Goal: Task Accomplishment & Management: Use online tool/utility

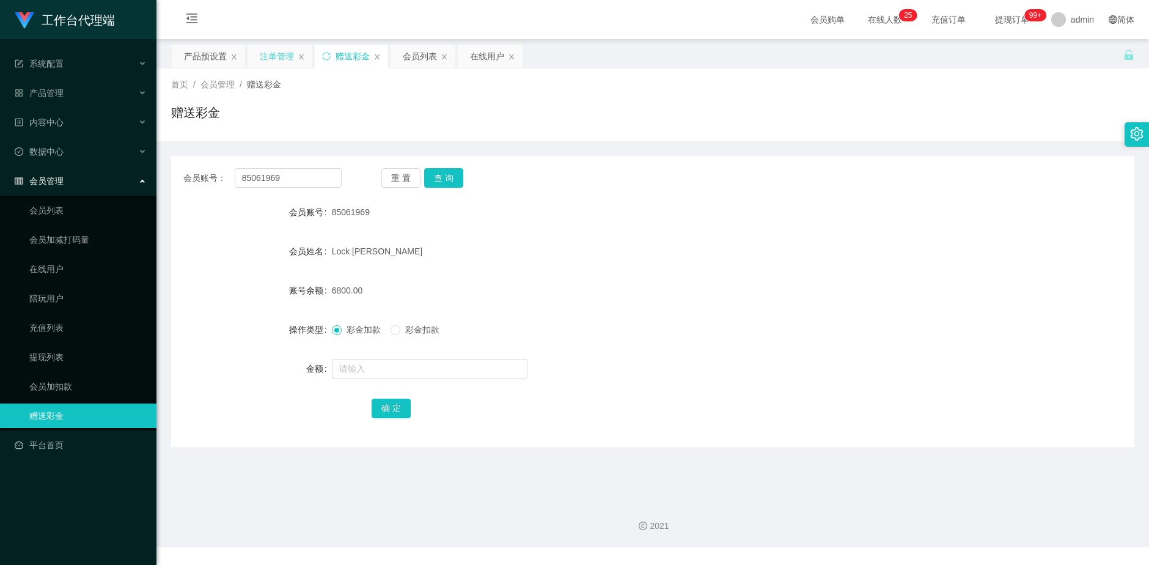
click at [279, 59] on div "注单管理" at bounding box center [277, 56] width 34 height 23
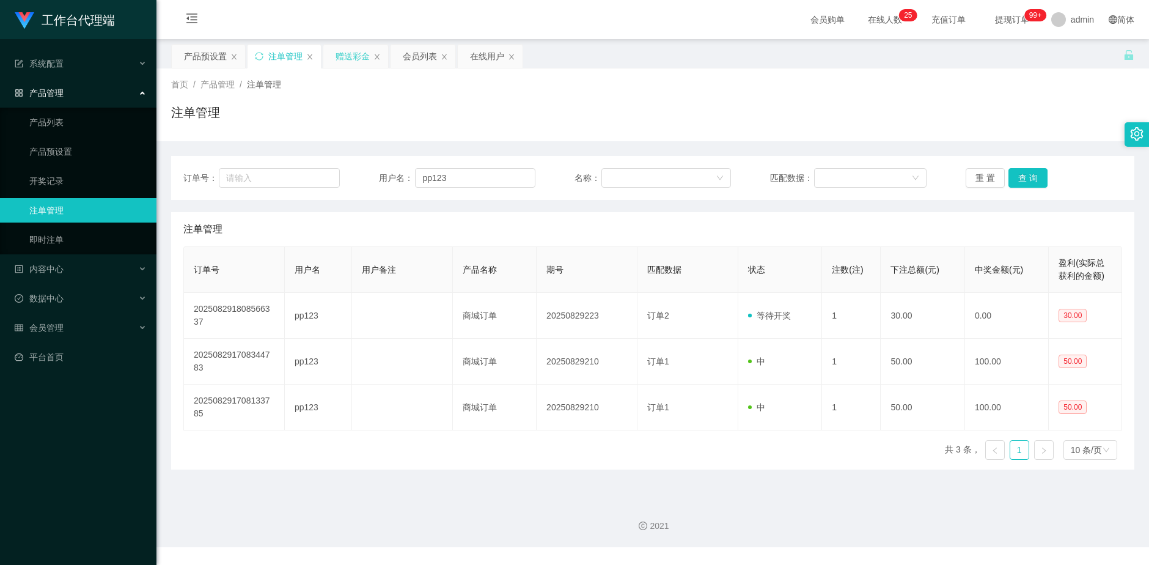
click at [339, 53] on div "赠送彩金" at bounding box center [353, 56] width 34 height 23
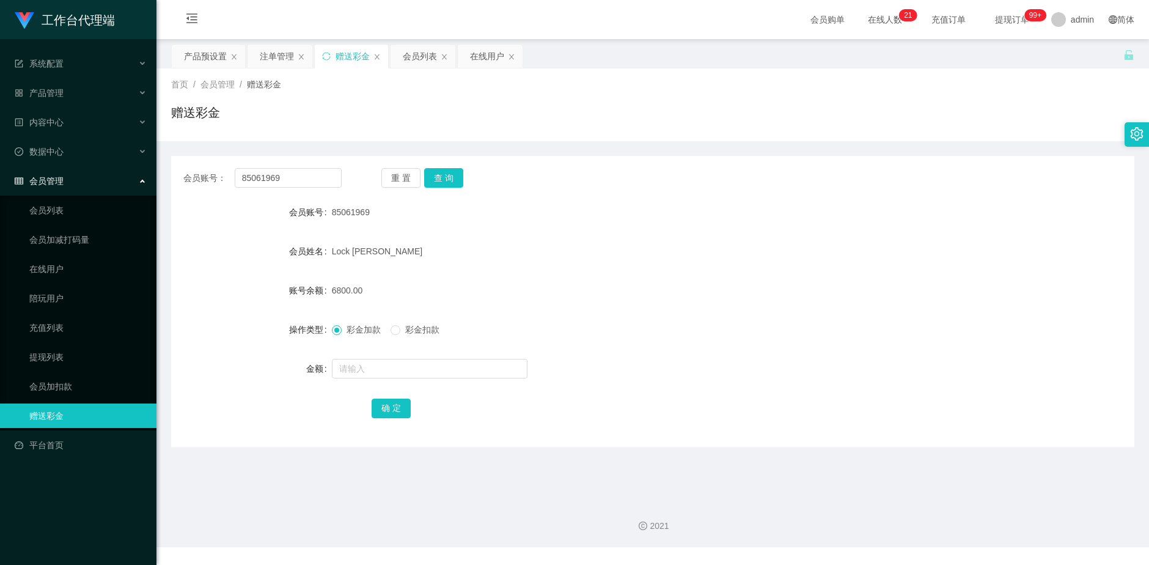
click at [306, 162] on div "会员账号： 85061969 重 置 查 询 会员账号 85061969 会员姓名 Lock Kwan Fu 账号余额 6800.00 操作类型 彩金加款 彩…" at bounding box center [652, 301] width 963 height 291
drag, startPoint x: 298, startPoint y: 189, endPoint x: 255, endPoint y: 176, distance: 45.3
click at [255, 176] on div "会员账号： 85061969 重 置 查 询 会员账号 85061969 会员姓名 Lock Kwan Fu 账号余额 6800.00 操作类型 彩金加款 彩…" at bounding box center [652, 301] width 963 height 291
copy div "重 置 查 询 会"
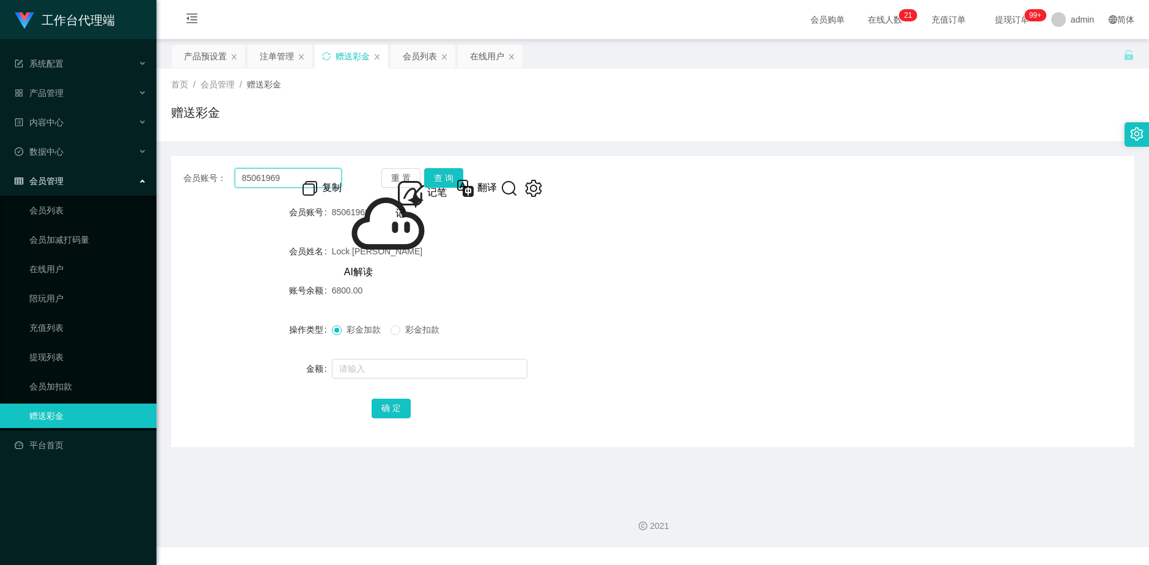
click at [290, 179] on input "85061969" at bounding box center [289, 178] width 108 height 20
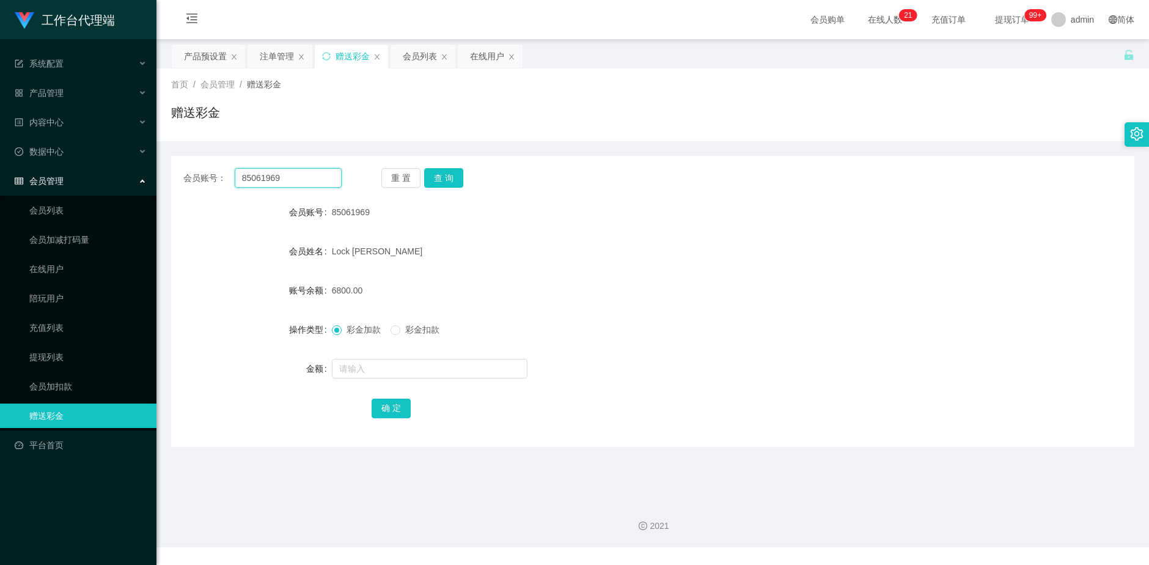
drag, startPoint x: 290, startPoint y: 179, endPoint x: 205, endPoint y: 178, distance: 85.0
click at [205, 178] on div "会员账号： 85061969" at bounding box center [262, 178] width 158 height 20
paste input "Allychan"
type input "Allychan"
click at [448, 172] on button "查 询" at bounding box center [443, 178] width 39 height 20
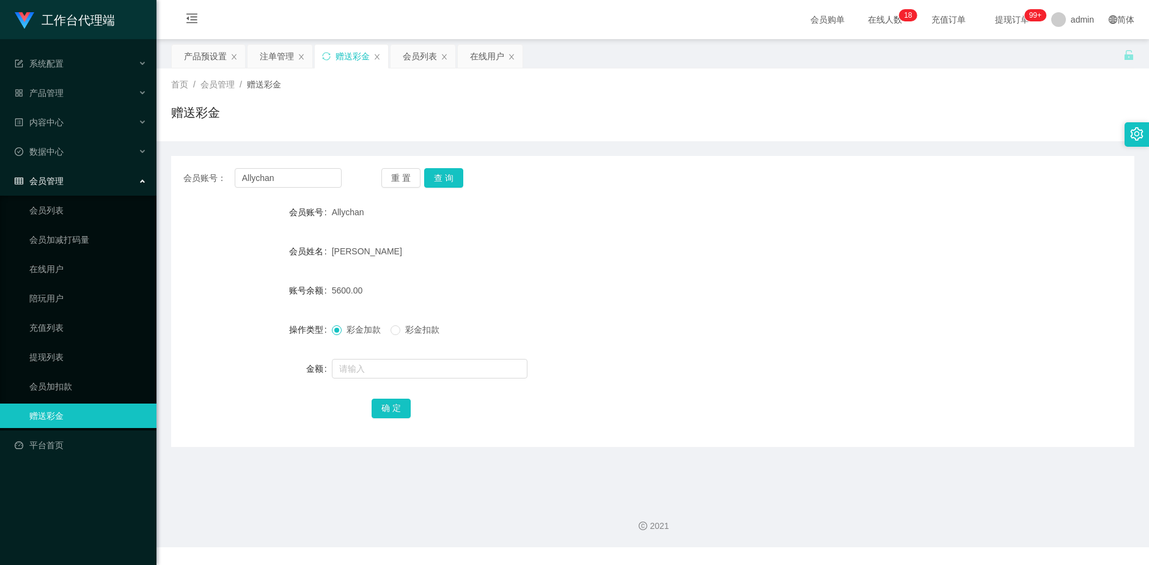
click at [583, 269] on form "会员账号 Allychan 会员姓名 [PERSON_NAME] 账号余额 5600.00 操作类型 彩金加款 彩金扣款 金额 确 定" at bounding box center [652, 310] width 963 height 220
drag, startPoint x: 285, startPoint y: 177, endPoint x: 238, endPoint y: 178, distance: 47.1
click at [238, 178] on input "Allychan" at bounding box center [289, 178] width 108 height 20
click at [275, 48] on div "注单管理" at bounding box center [277, 56] width 34 height 23
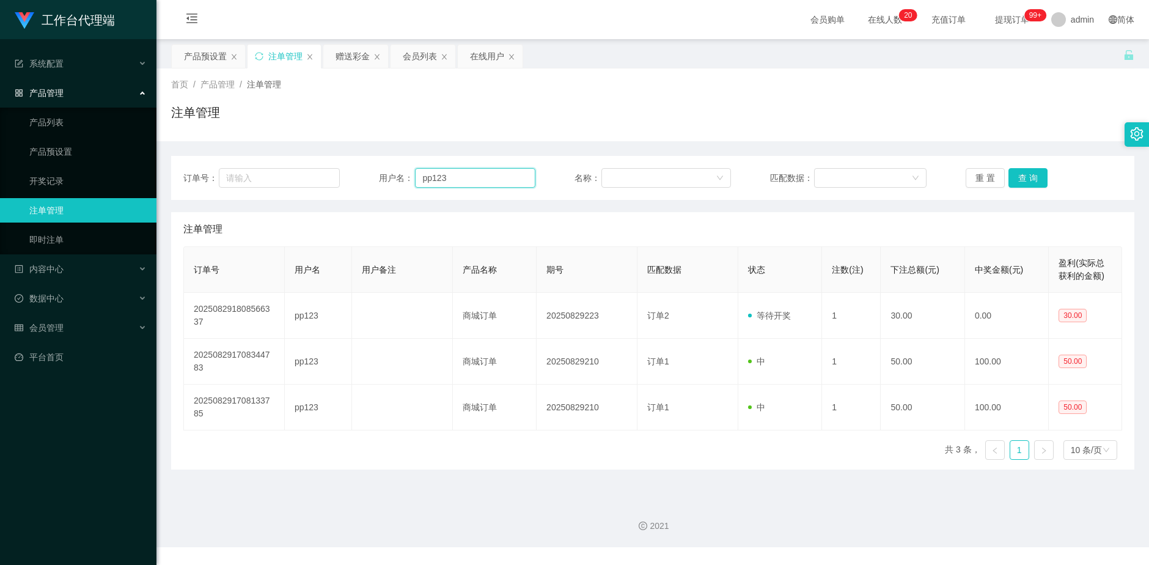
drag, startPoint x: 478, startPoint y: 177, endPoint x: 381, endPoint y: 176, distance: 96.6
click at [381, 176] on div "用户名： pp123" at bounding box center [457, 178] width 156 height 20
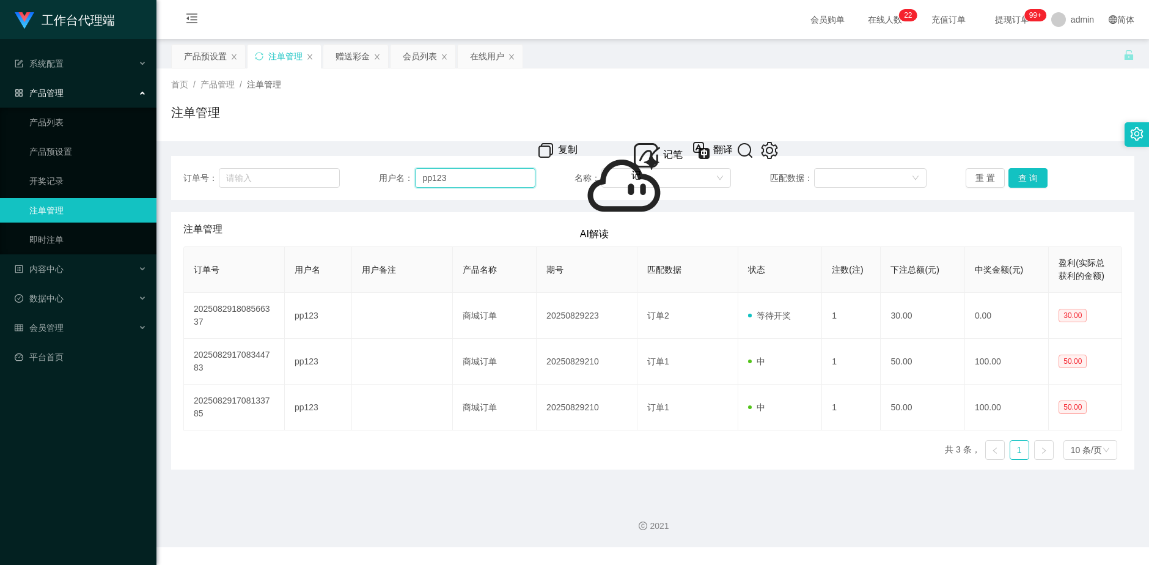
paste input "Allychan"
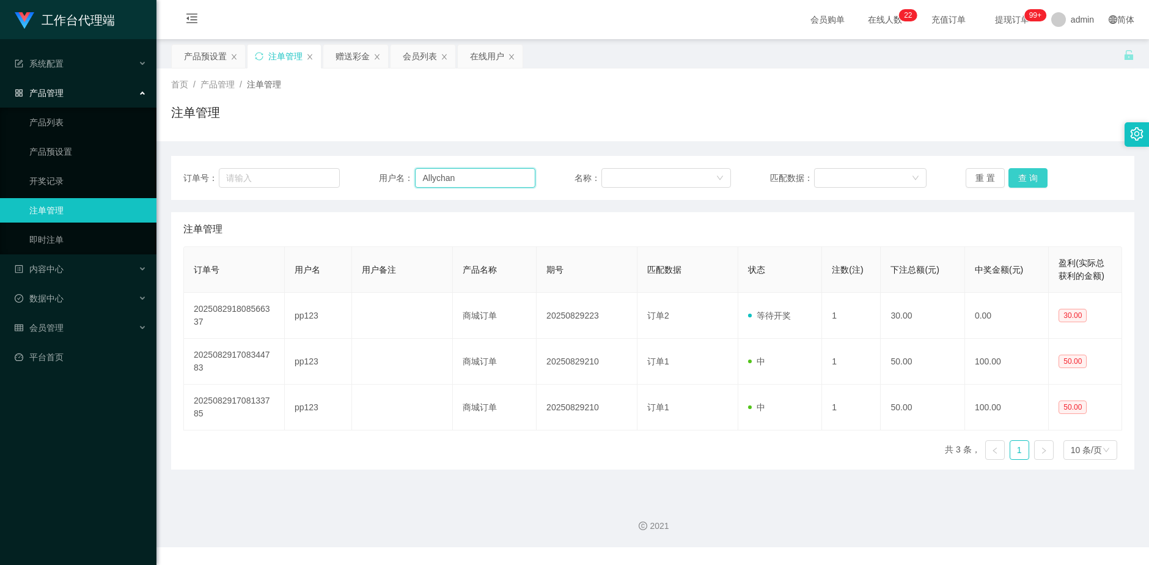
type input "Allychan"
click at [1021, 178] on button "查 询" at bounding box center [1028, 178] width 39 height 20
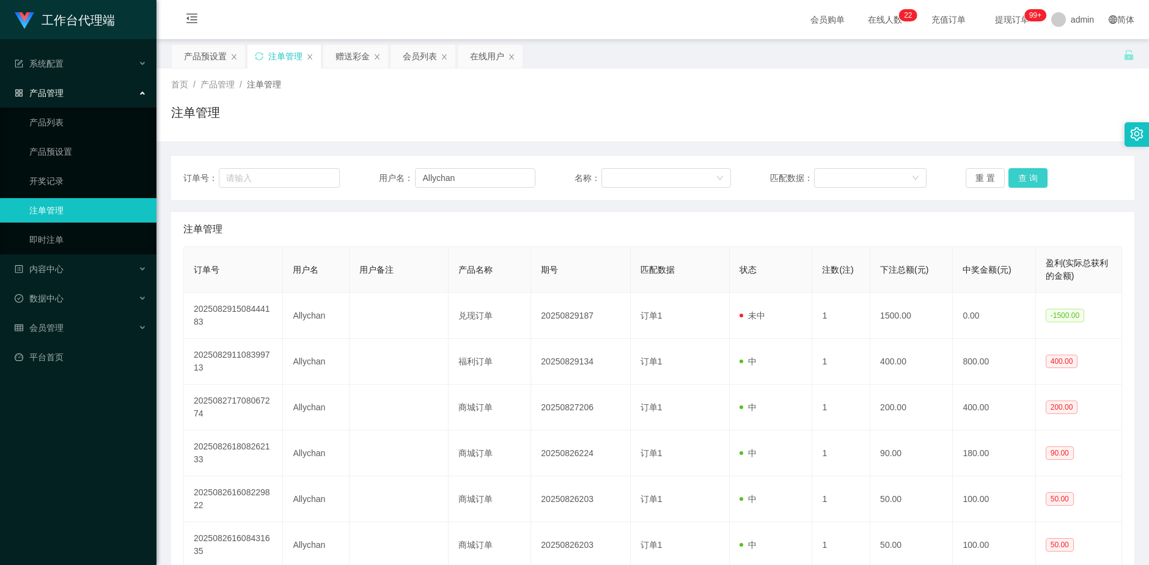
click at [1031, 175] on button "查 询" at bounding box center [1028, 178] width 39 height 20
click at [336, 57] on div "赠送彩金" at bounding box center [353, 56] width 34 height 23
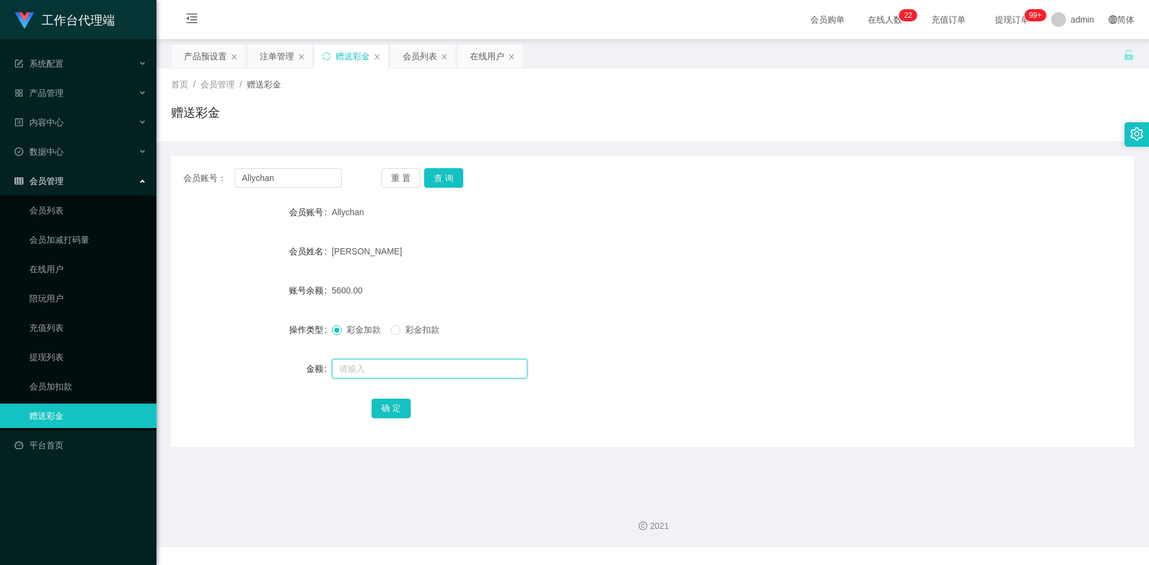
click at [371, 369] on input "text" at bounding box center [430, 369] width 196 height 20
type input "1500"
click at [384, 410] on button "确 定" at bounding box center [391, 409] width 39 height 20
click at [390, 372] on input "text" at bounding box center [430, 369] width 196 height 20
type input "15000"
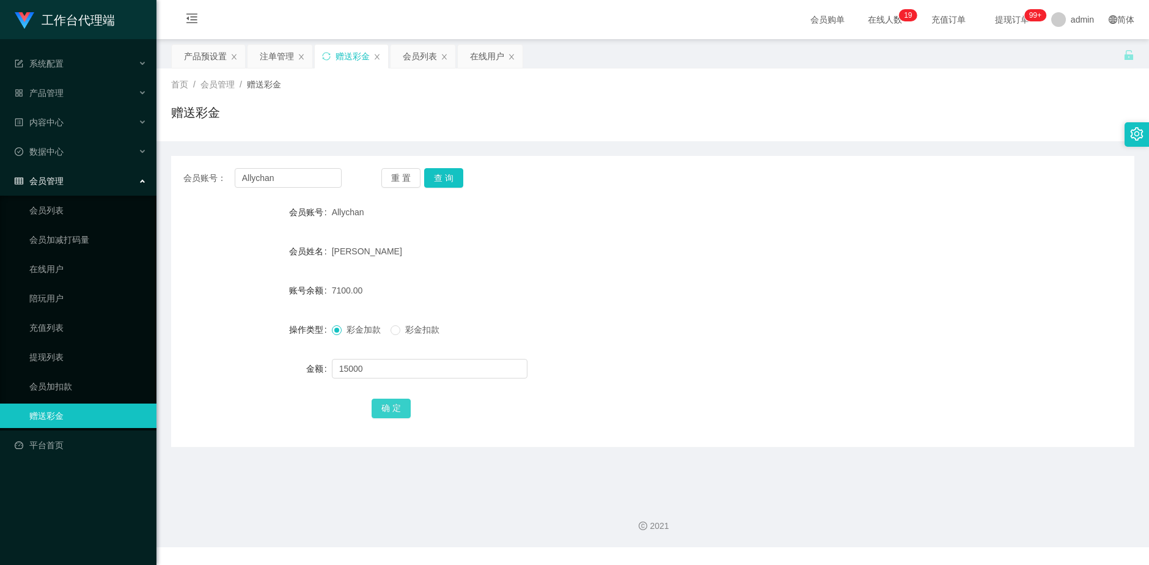
drag, startPoint x: 394, startPoint y: 408, endPoint x: 403, endPoint y: 405, distance: 9.1
click at [394, 408] on button "确 定" at bounding box center [391, 409] width 39 height 20
click at [343, 369] on input "text" at bounding box center [430, 369] width 196 height 20
type input "4"
type input "1500"
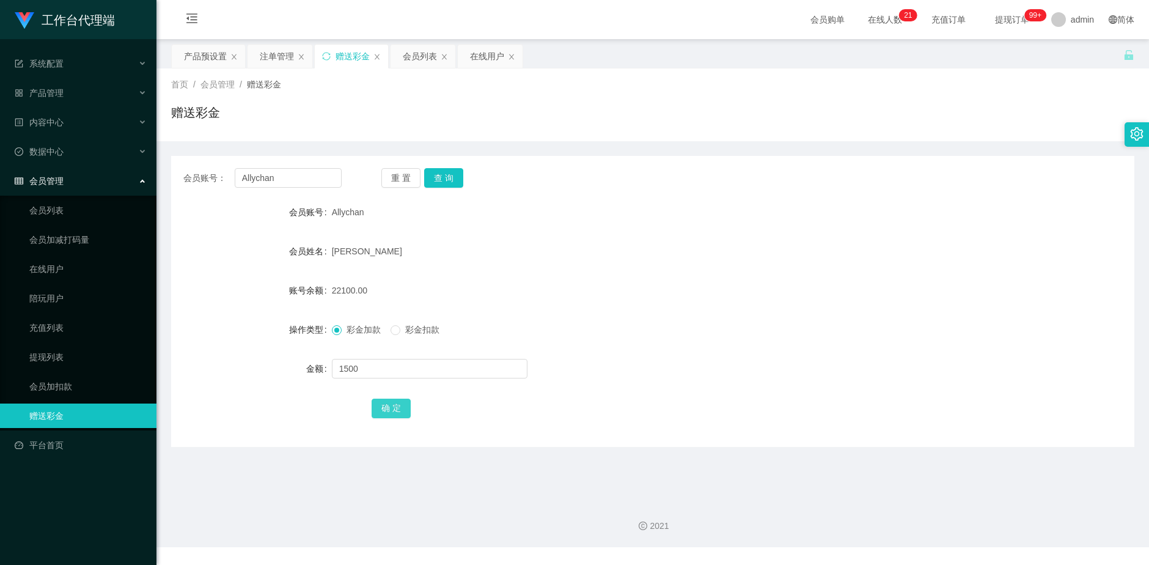
click at [386, 408] on button "确 定" at bounding box center [391, 409] width 39 height 20
click at [184, 56] on div "产品预设置" at bounding box center [205, 56] width 43 height 23
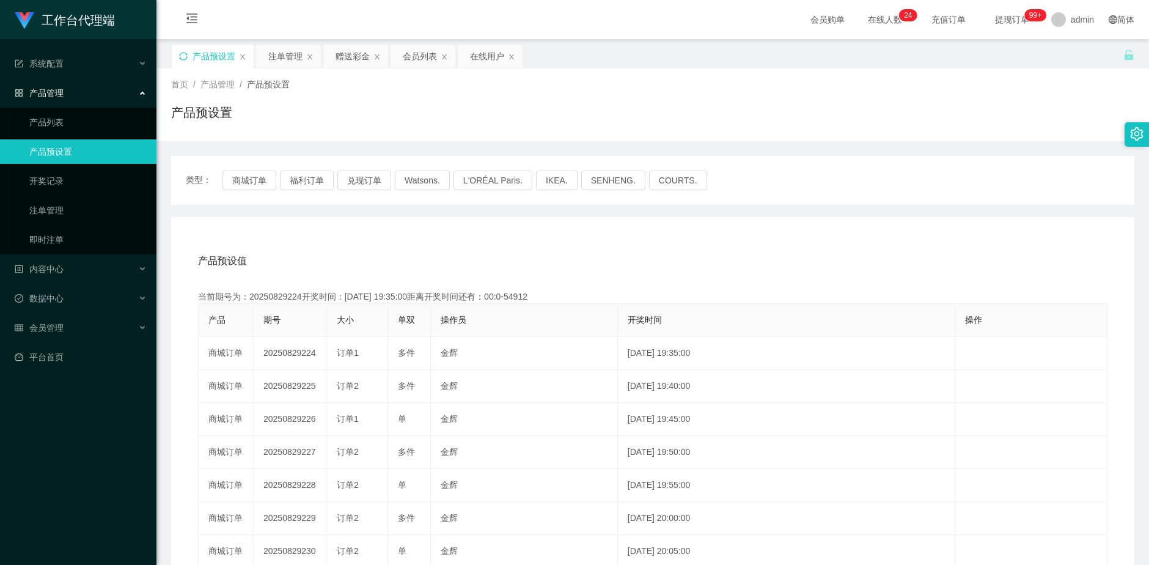
click at [184, 57] on icon "图标: sync" at bounding box center [183, 56] width 9 height 9
click at [367, 183] on button "兑现订单" at bounding box center [364, 181] width 54 height 20
click at [348, 51] on div "赠送彩金" at bounding box center [353, 56] width 34 height 23
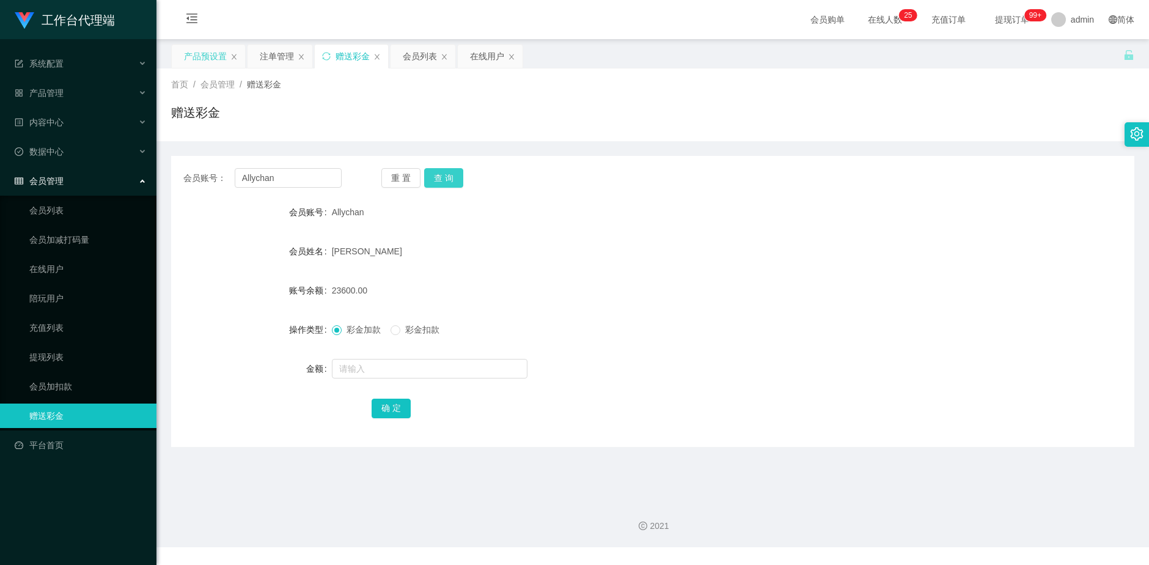
click at [445, 179] on button "查 询" at bounding box center [443, 178] width 39 height 20
drag, startPoint x: 301, startPoint y: 180, endPoint x: 238, endPoint y: 180, distance: 63.0
click at [238, 180] on input "Allychan" at bounding box center [289, 178] width 108 height 20
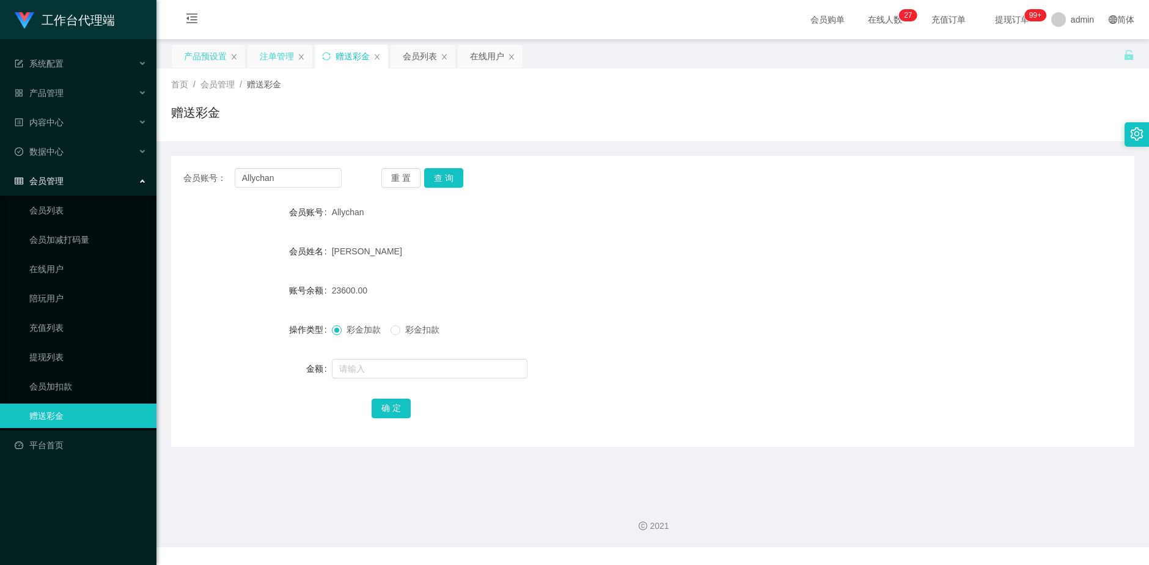
click at [284, 50] on div "注单管理" at bounding box center [277, 56] width 34 height 23
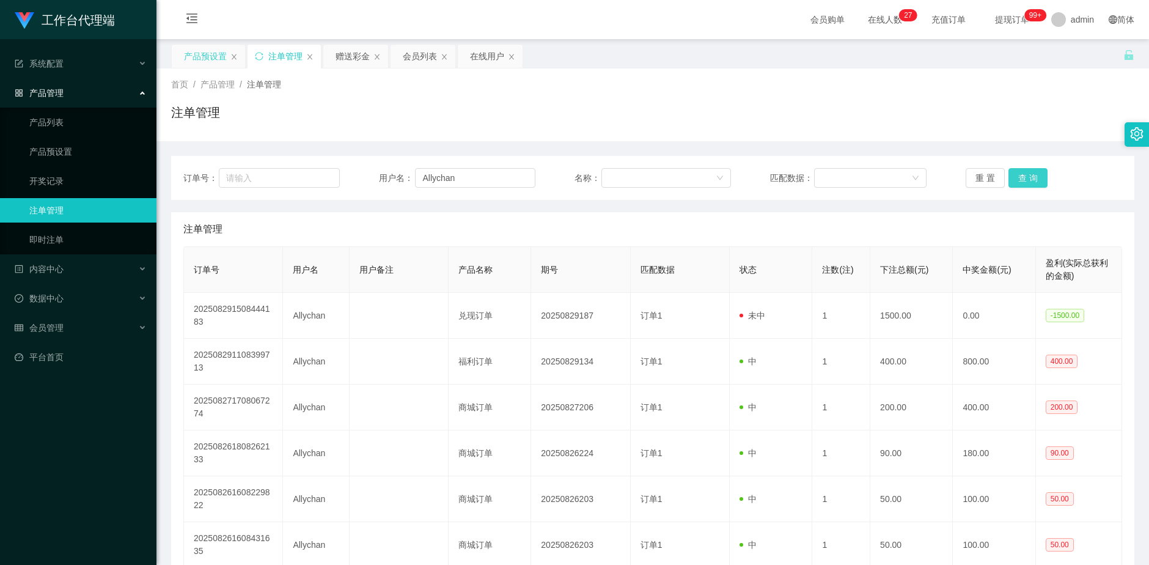
click at [1023, 170] on button "查 询" at bounding box center [1028, 178] width 39 height 20
click at [1024, 170] on button "查 询" at bounding box center [1028, 178] width 39 height 20
click at [1029, 177] on button "查 询" at bounding box center [1028, 178] width 39 height 20
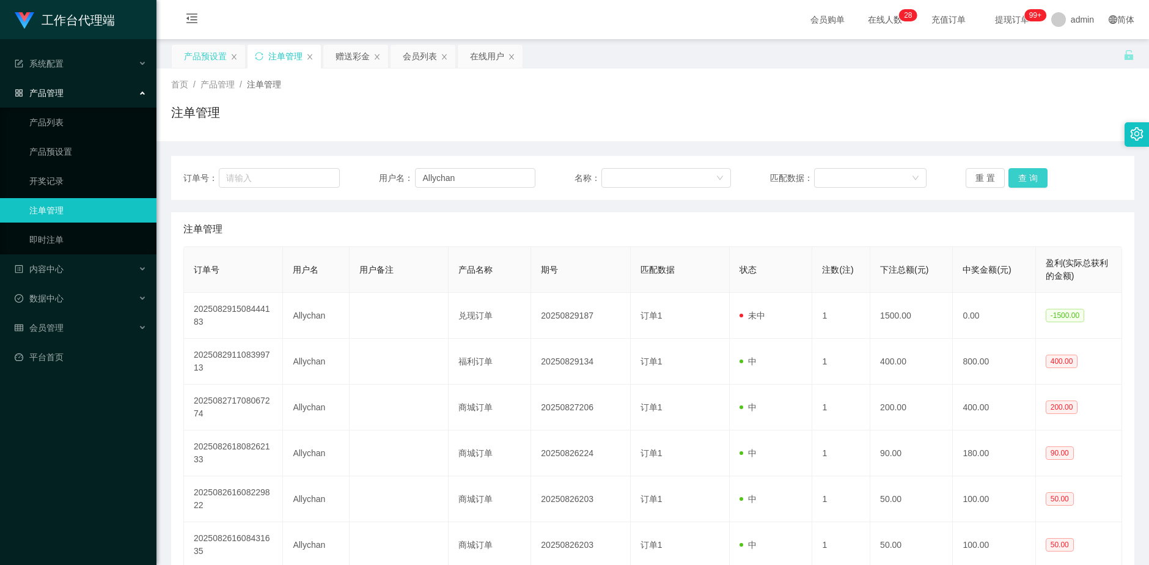
click at [1029, 177] on button "查 询" at bounding box center [1028, 178] width 39 height 20
click at [1029, 177] on div "重 置 查 询" at bounding box center [1044, 178] width 156 height 20
click at [1029, 177] on button "查 询" at bounding box center [1028, 178] width 39 height 20
click at [1029, 177] on div "重 置 查 询" at bounding box center [1044, 178] width 156 height 20
click at [1029, 177] on button "查 询" at bounding box center [1028, 178] width 39 height 20
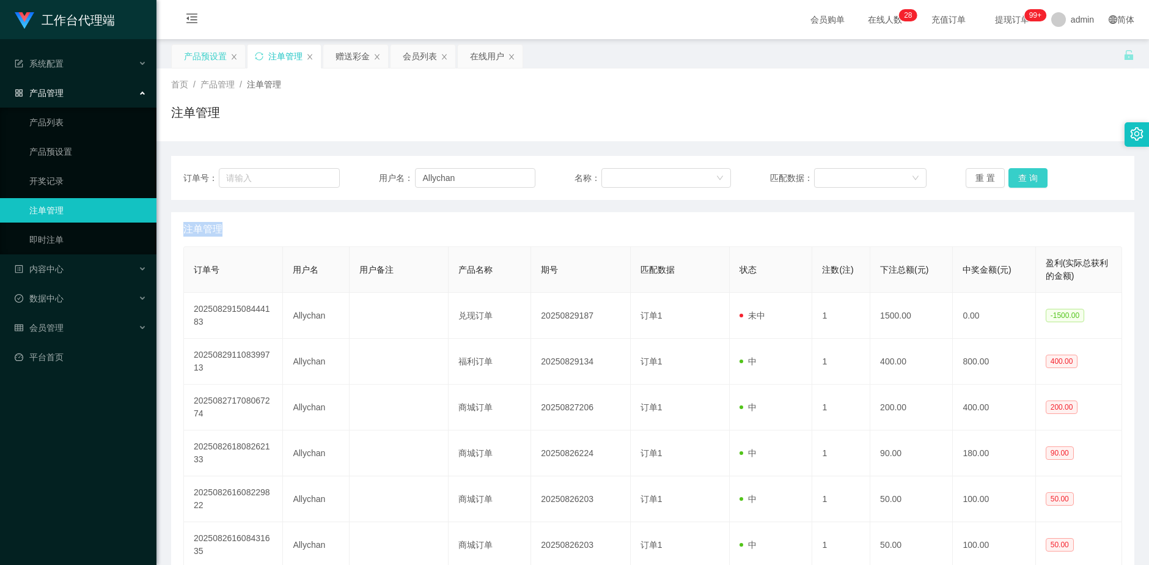
click at [1029, 177] on div "重 置 查 询" at bounding box center [1044, 178] width 156 height 20
click at [1029, 177] on button "查 询" at bounding box center [1028, 178] width 39 height 20
click at [1029, 177] on div "重 置 查 询" at bounding box center [1044, 178] width 156 height 20
click at [1029, 177] on button "查 询" at bounding box center [1028, 178] width 39 height 20
click at [1029, 177] on div "重 置 查 询" at bounding box center [1044, 178] width 156 height 20
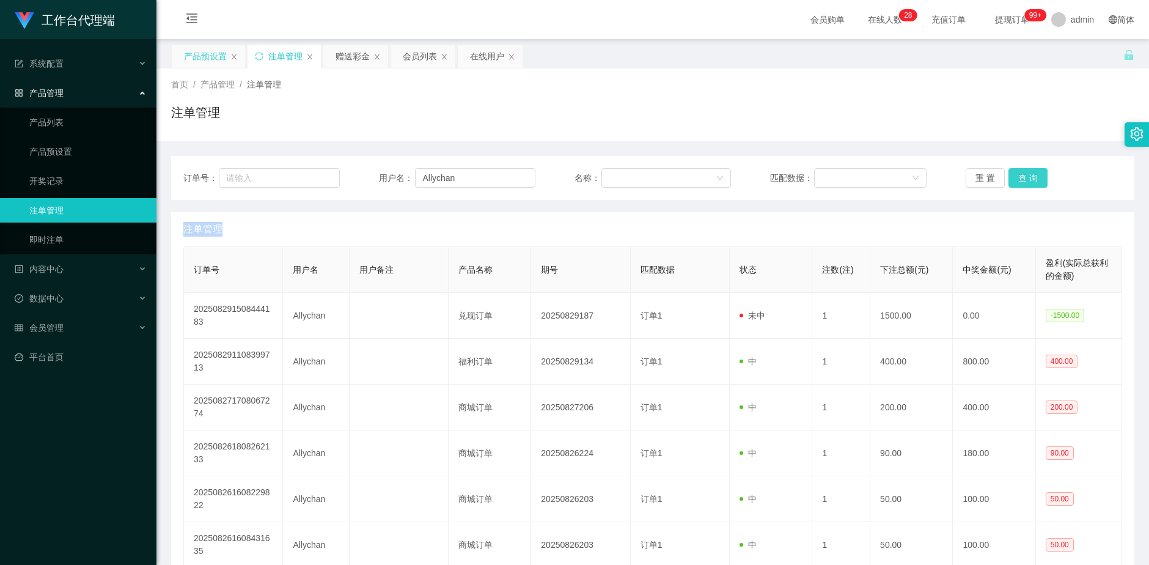
click at [1029, 177] on button "查 询" at bounding box center [1028, 178] width 39 height 20
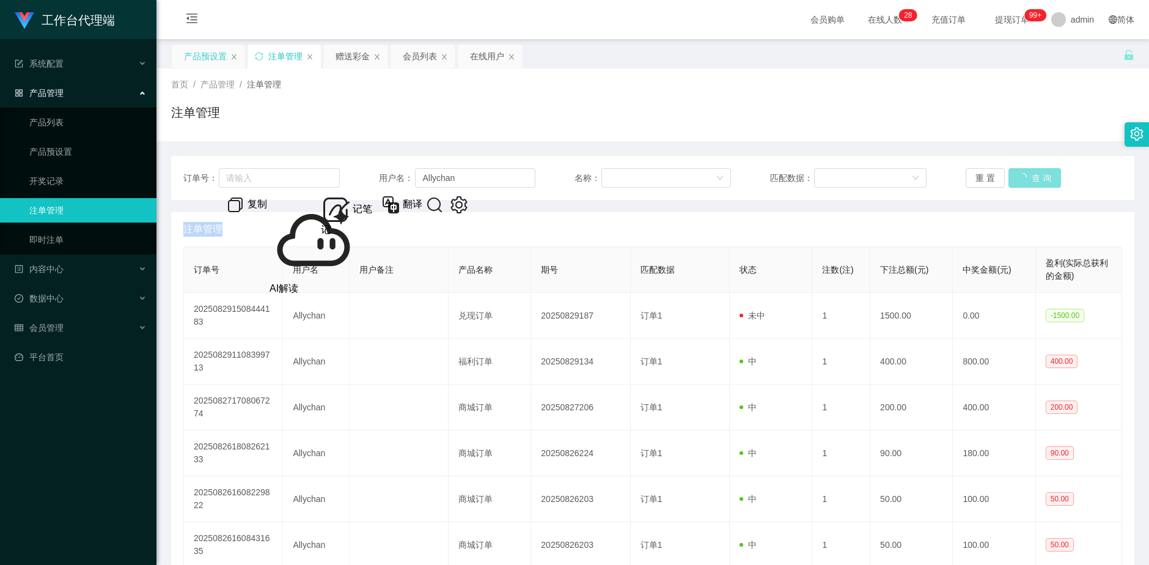
click at [1029, 177] on div "重 置 查 询" at bounding box center [1044, 178] width 156 height 20
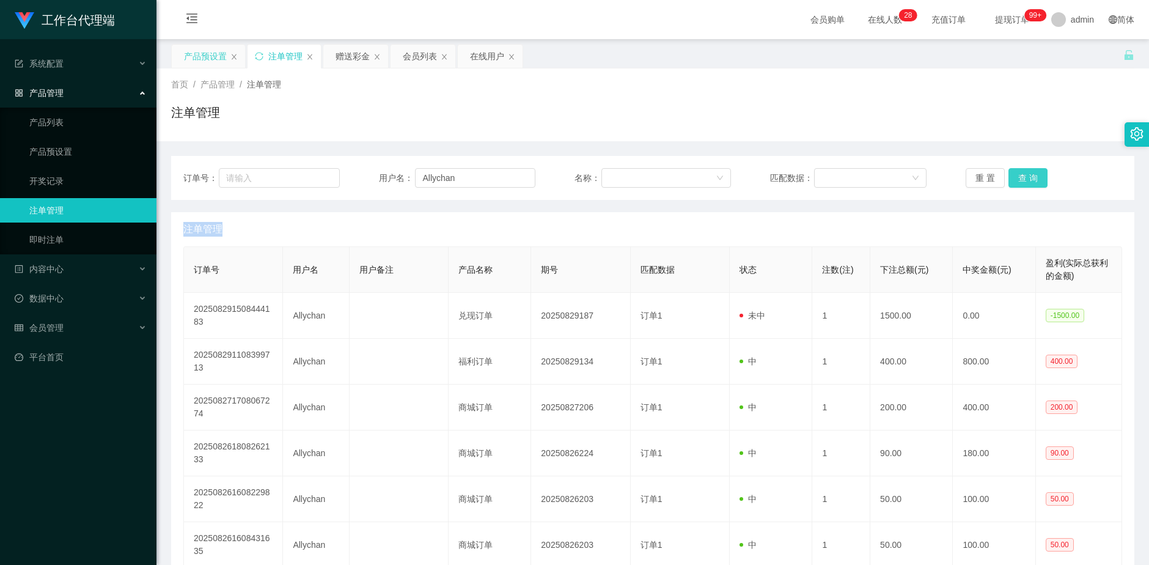
click at [1029, 177] on button "查 询" at bounding box center [1028, 178] width 39 height 20
click at [1032, 178] on button "查 询" at bounding box center [1028, 178] width 39 height 20
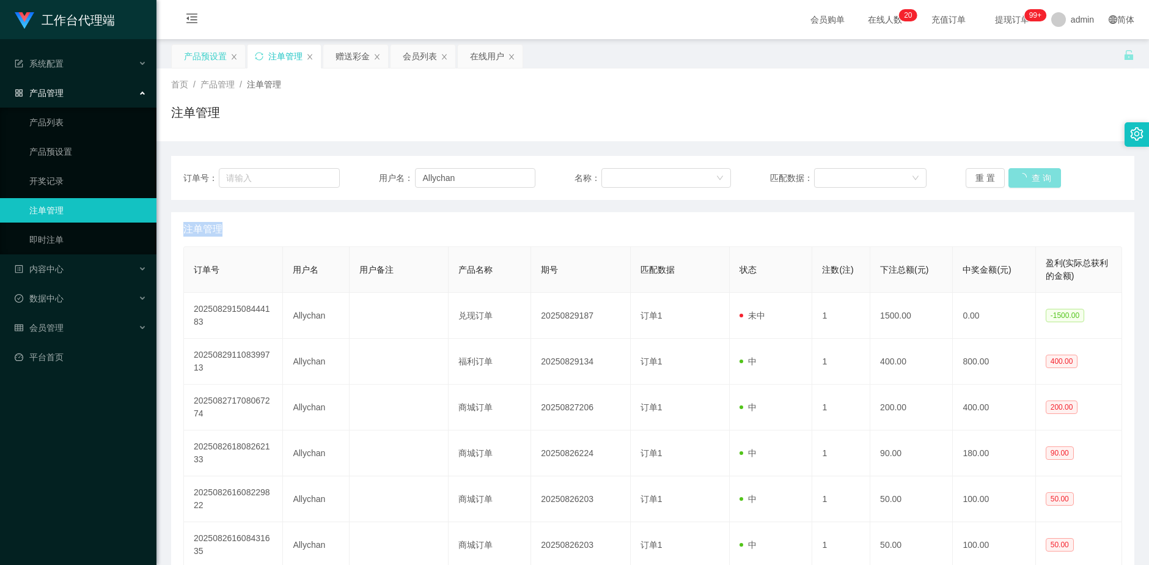
click at [1032, 178] on button "查 询" at bounding box center [1035, 178] width 53 height 20
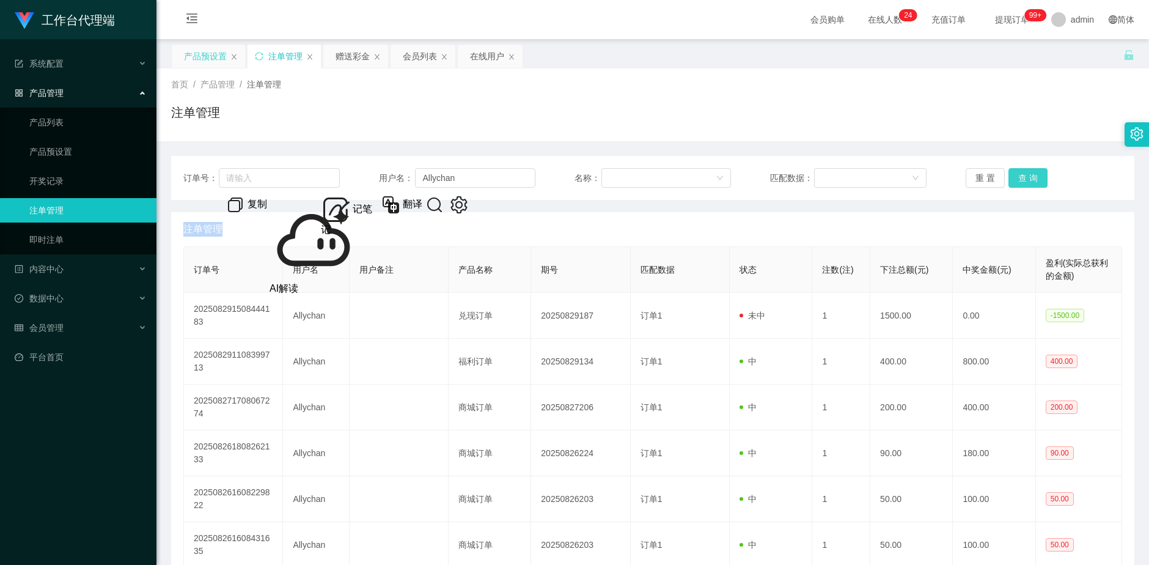
click at [1020, 169] on button "查 询" at bounding box center [1028, 178] width 39 height 20
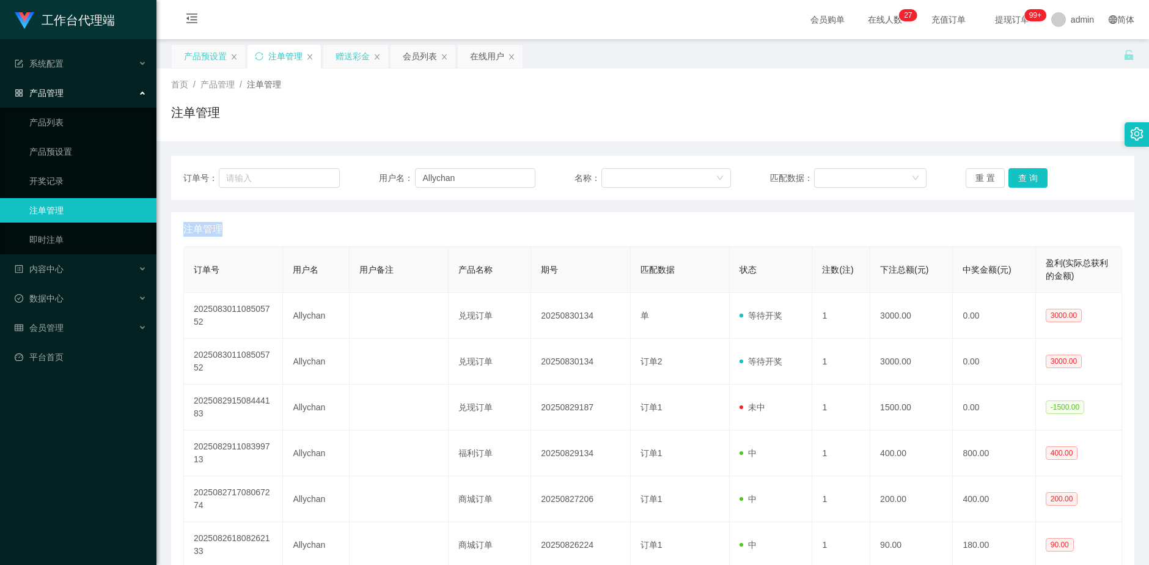
click at [351, 60] on div "赠送彩金" at bounding box center [353, 56] width 34 height 23
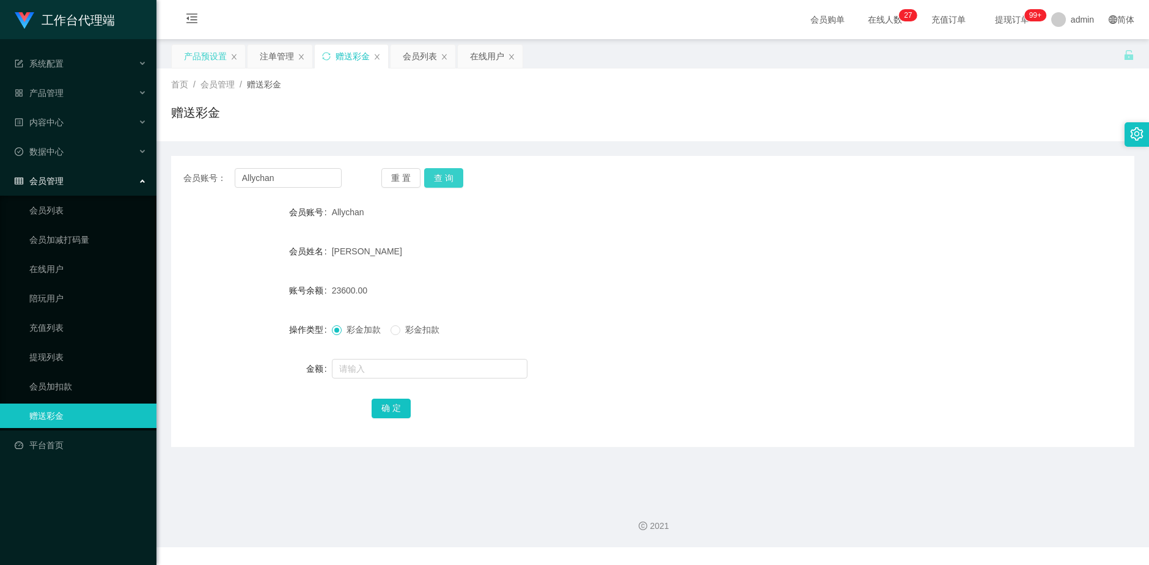
click at [447, 181] on button "查 询" at bounding box center [443, 178] width 39 height 20
click at [447, 178] on button "查 询" at bounding box center [443, 178] width 39 height 20
